Goal: Task Accomplishment & Management: Complete application form

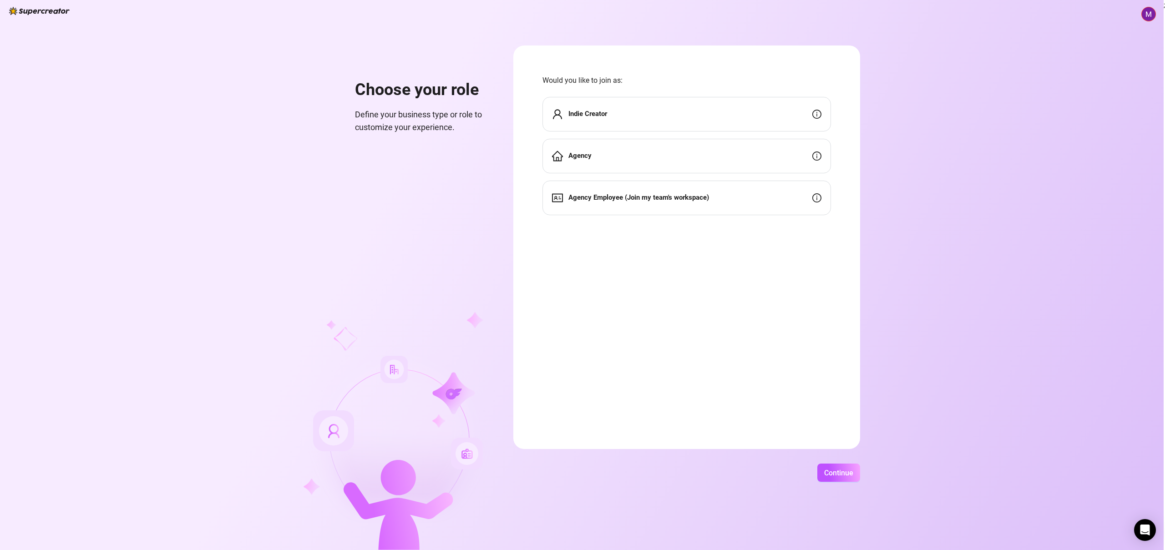
click at [609, 115] on div "Indie Creator" at bounding box center [686, 114] width 288 height 35
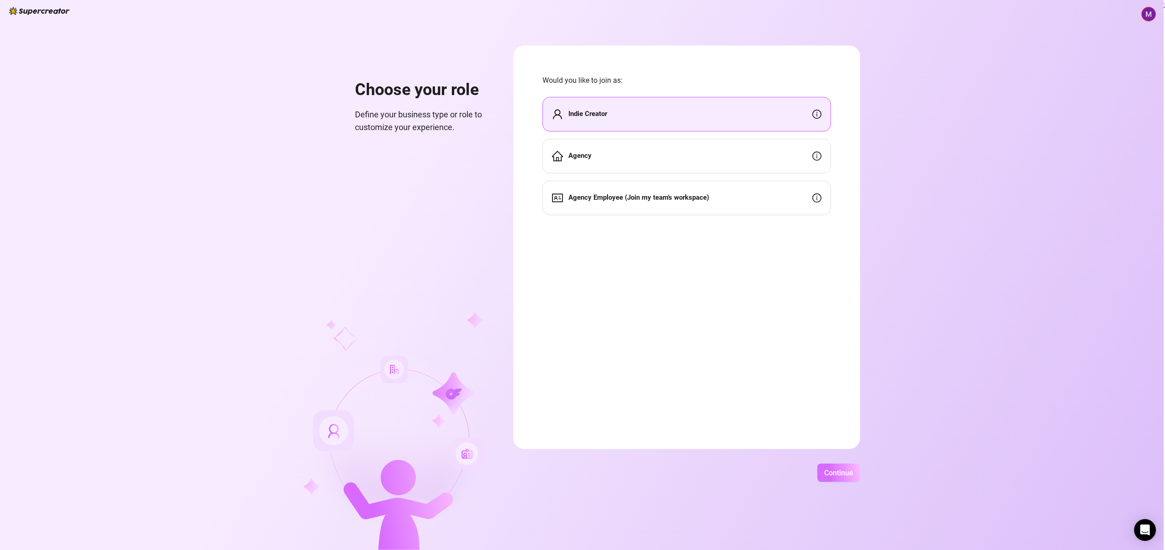
click at [845, 470] on span "Continue" at bounding box center [838, 473] width 29 height 9
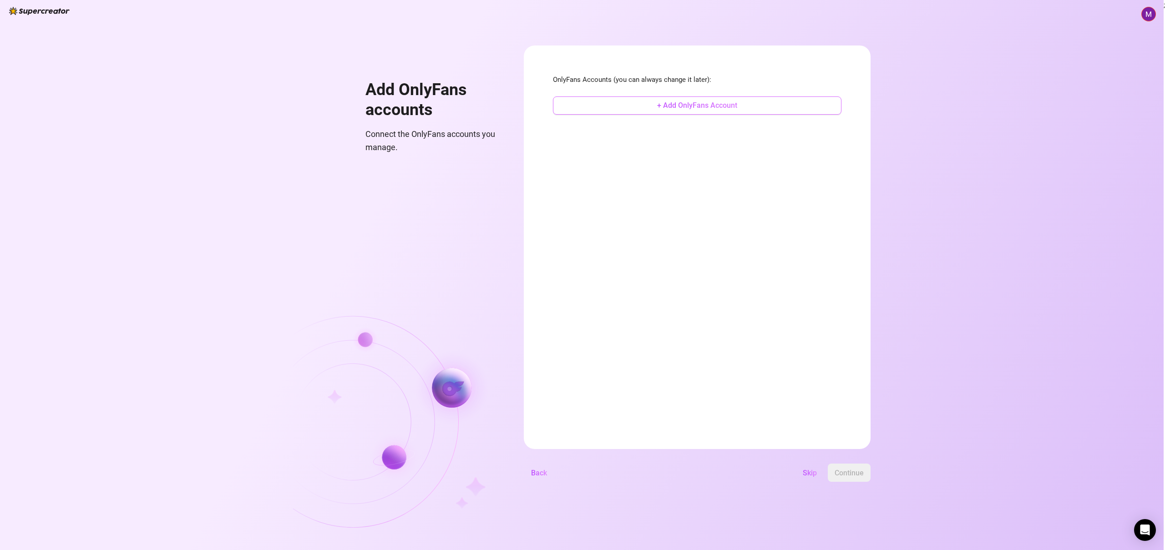
click at [671, 106] on span "+ Add OnlyFans Account" at bounding box center [697, 105] width 80 height 9
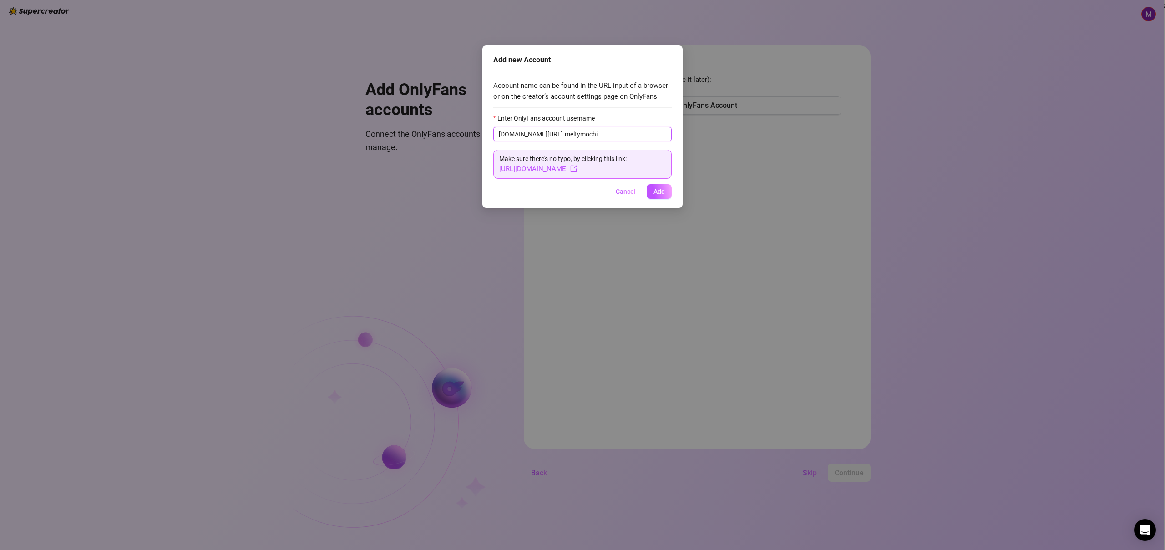
type input "meltymochi"
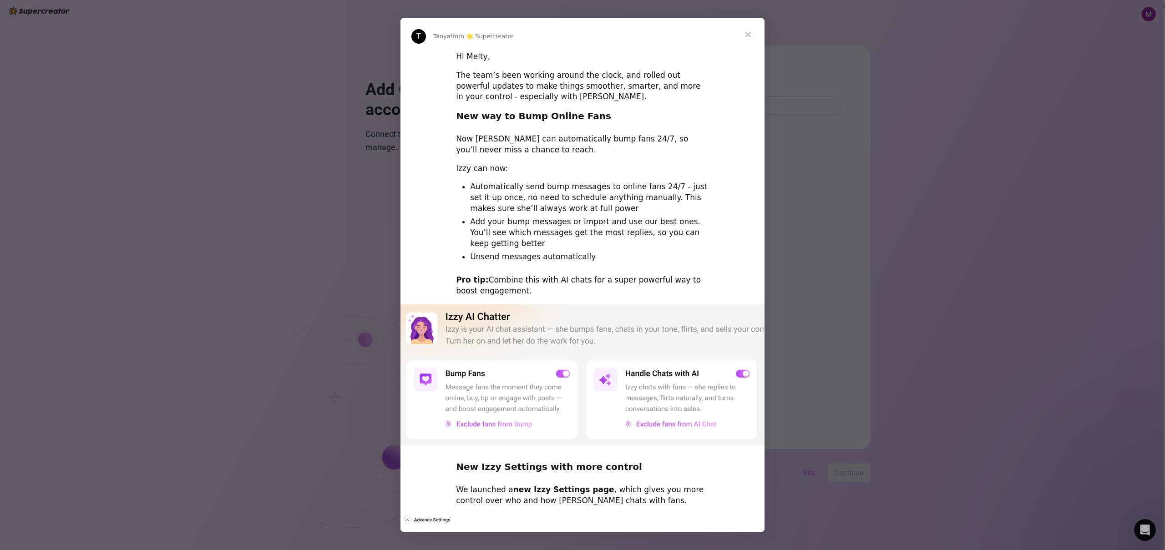
click at [749, 32] on span "Close" at bounding box center [748, 34] width 33 height 33
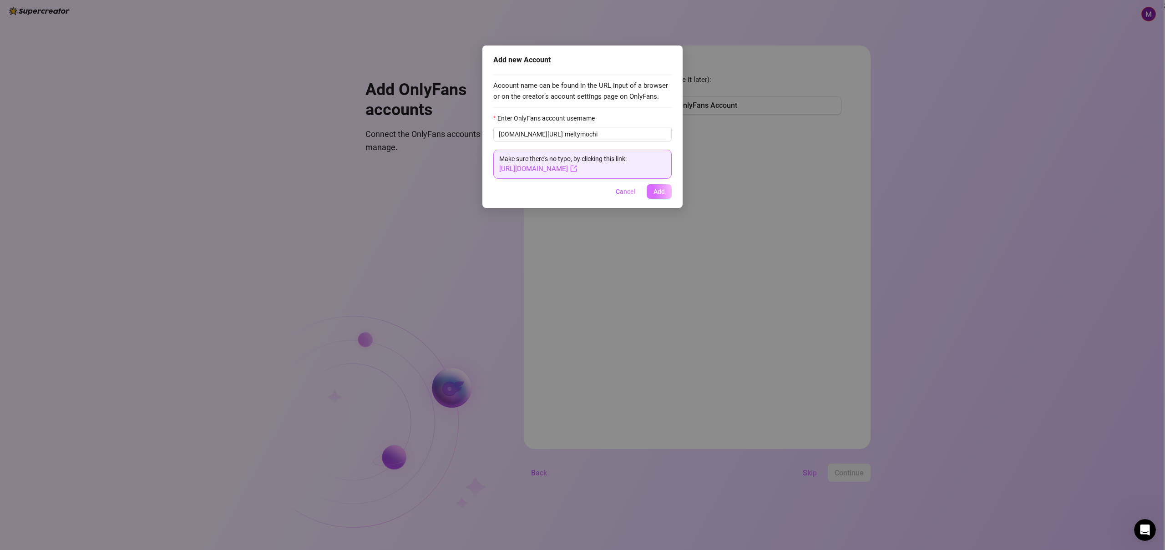
click at [661, 192] on span "Add" at bounding box center [658, 191] width 11 height 7
click at [562, 167] on link "[URL][DOMAIN_NAME]" at bounding box center [538, 169] width 78 height 8
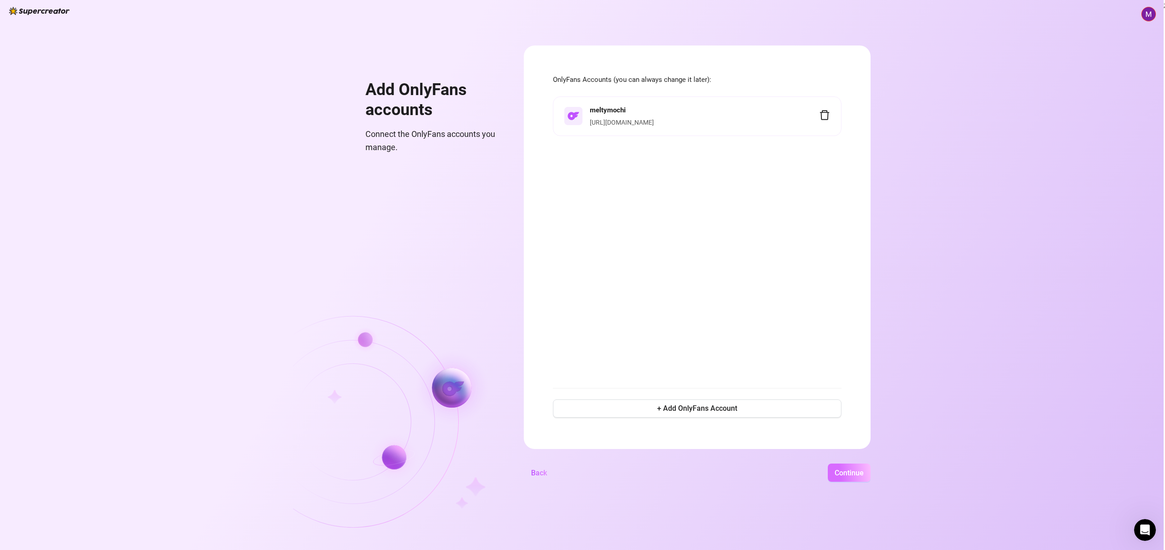
click at [847, 472] on span "Continue" at bounding box center [849, 473] width 29 height 9
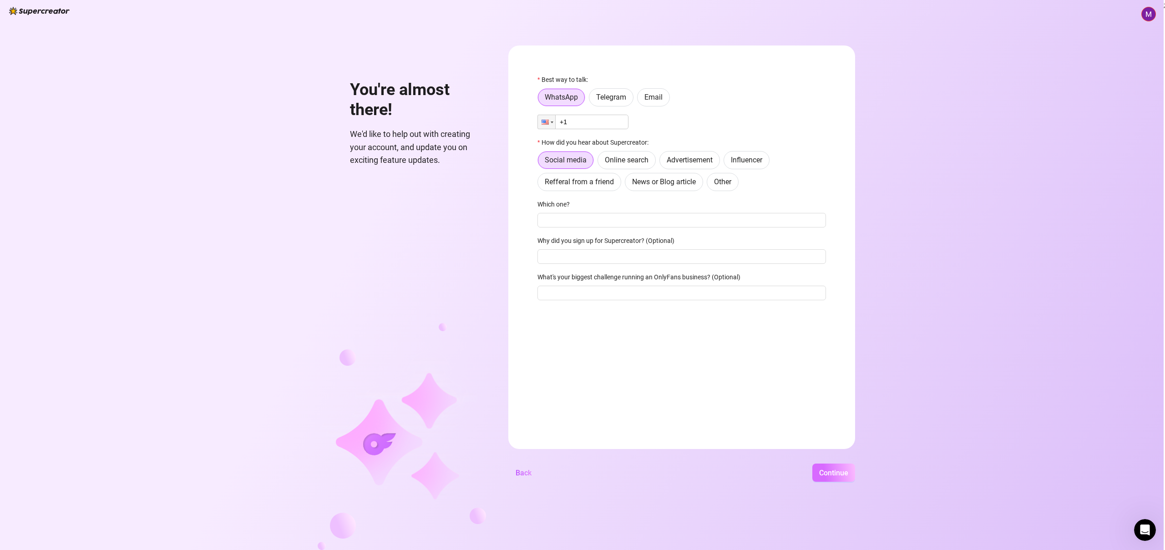
click at [836, 478] on button "Continue" at bounding box center [833, 473] width 43 height 18
click at [599, 118] on input "+1" at bounding box center [582, 122] width 91 height 15
click at [660, 99] on span "Email" at bounding box center [653, 97] width 18 height 9
click at [640, 100] on input "Email" at bounding box center [640, 100] width 0 height 0
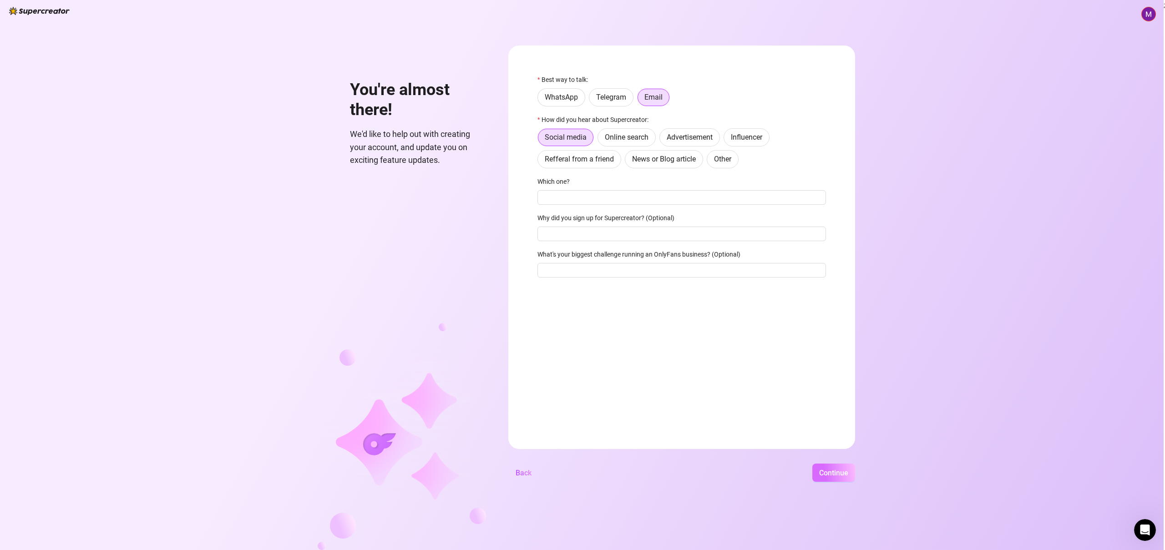
click at [843, 473] on span "Continue" at bounding box center [833, 473] width 29 height 9
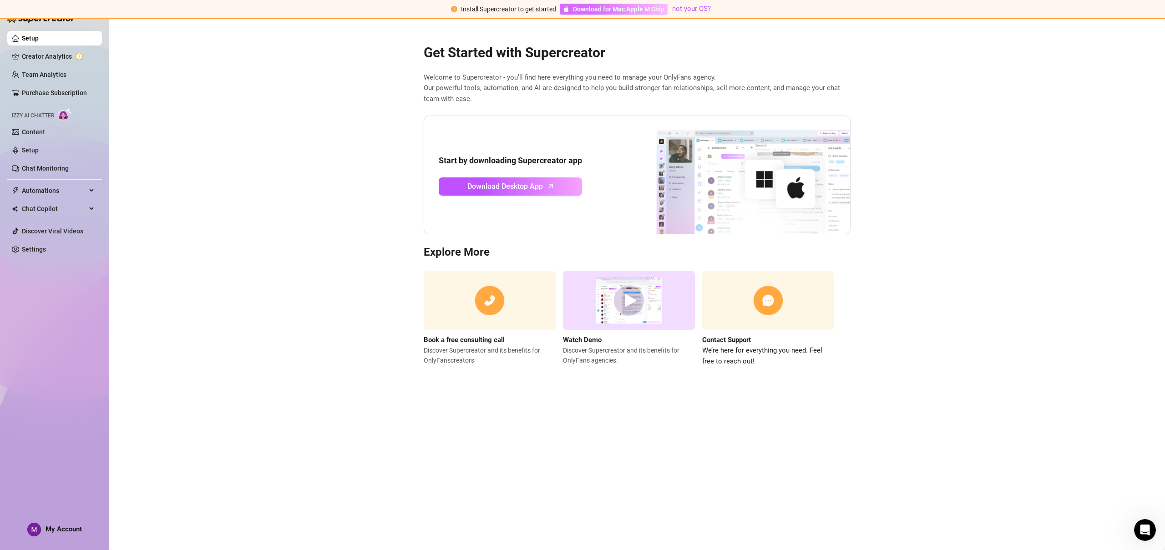
click at [640, 11] on span "Download for Mac Apple M Chip" at bounding box center [618, 9] width 91 height 10
